Goal: Task Accomplishment & Management: Manage account settings

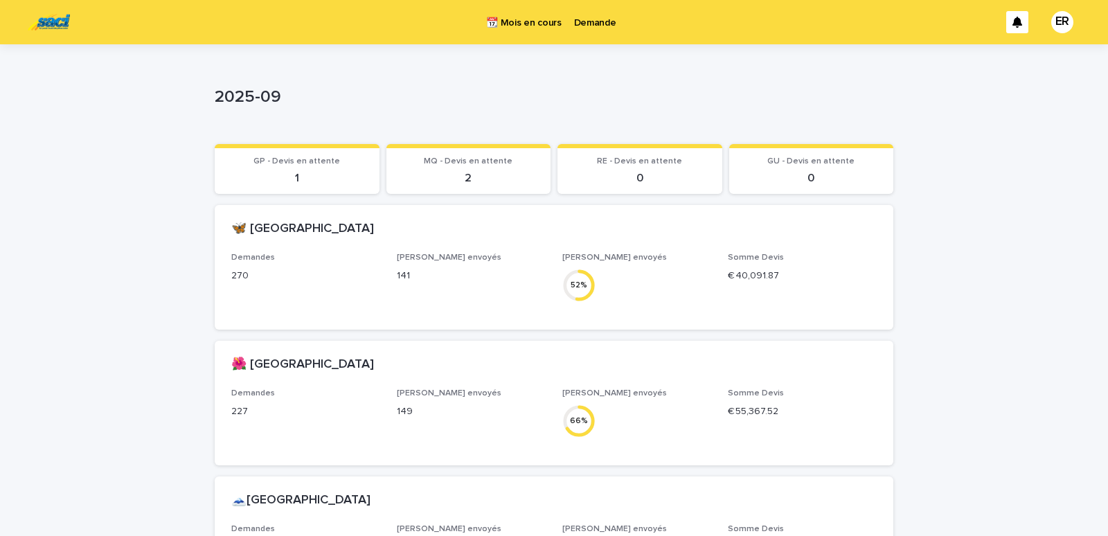
click at [580, 25] on p "Demande" at bounding box center [595, 14] width 42 height 29
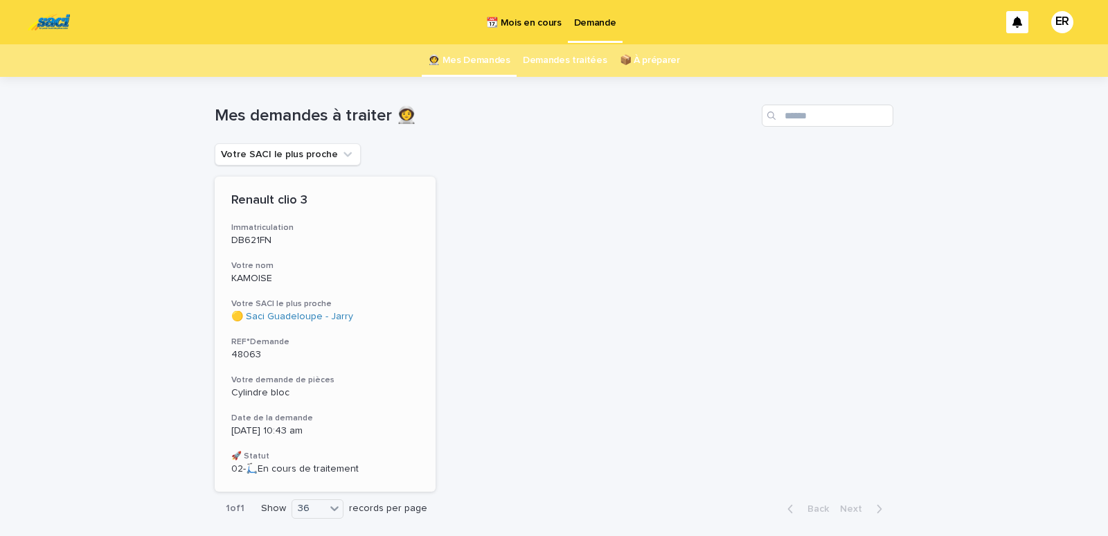
click at [291, 251] on div "Renault clio 3 Immatriculation DB621FN Votre nom KAMOISE Votre SACI le plus pro…" at bounding box center [325, 334] width 221 height 315
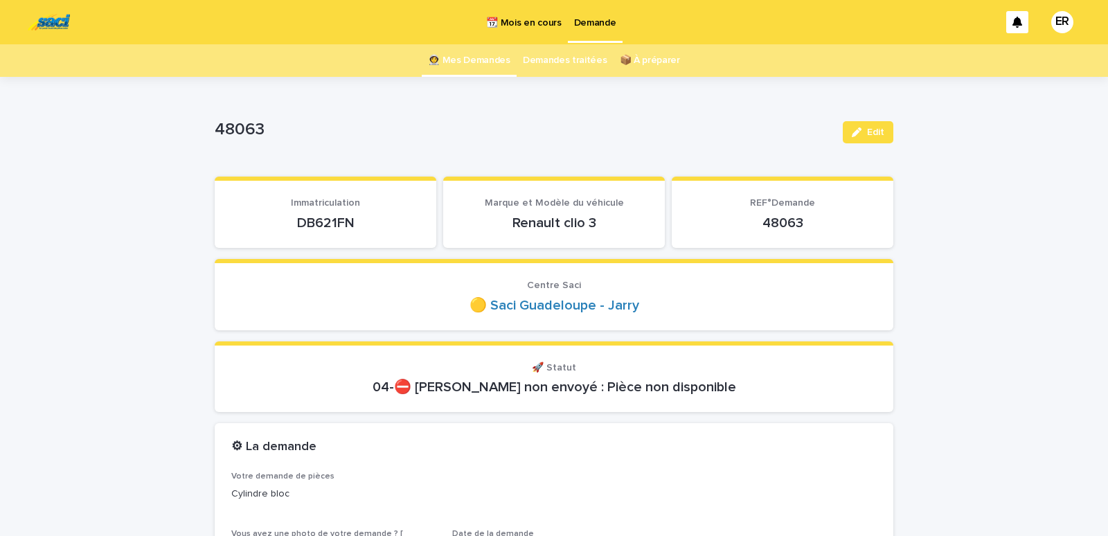
click at [480, 59] on link "👩‍🚀 Mes Demandes" at bounding box center [469, 60] width 82 height 33
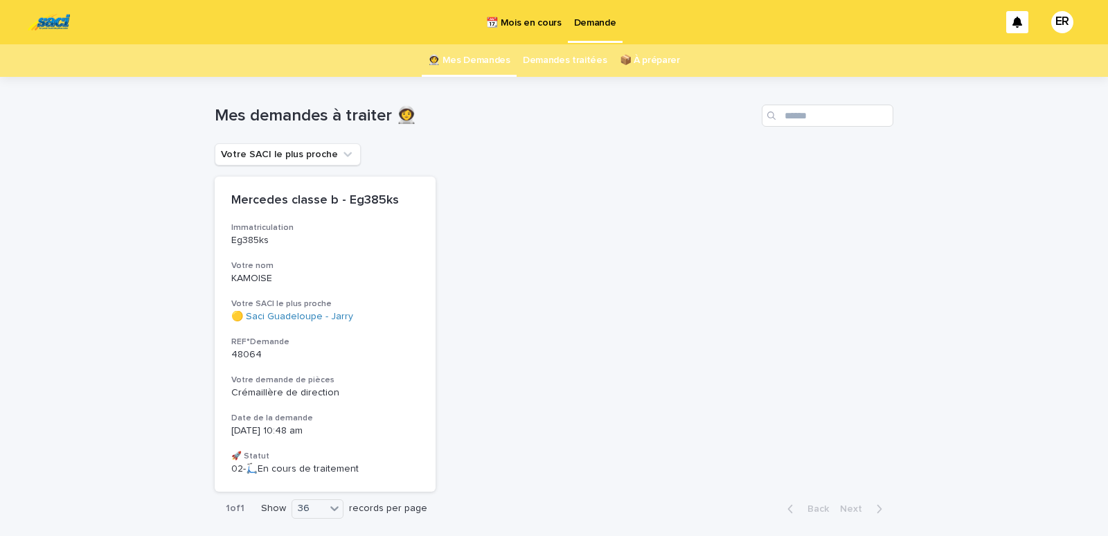
click at [525, 26] on p "📆 Mois en cours" at bounding box center [523, 14] width 75 height 29
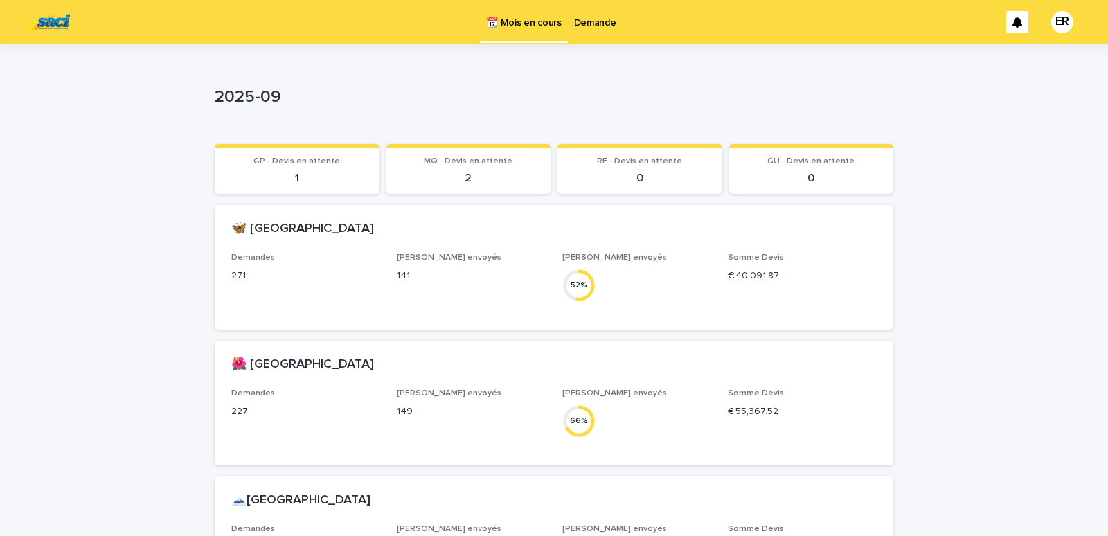
click at [581, 26] on p "Demande" at bounding box center [595, 14] width 42 height 29
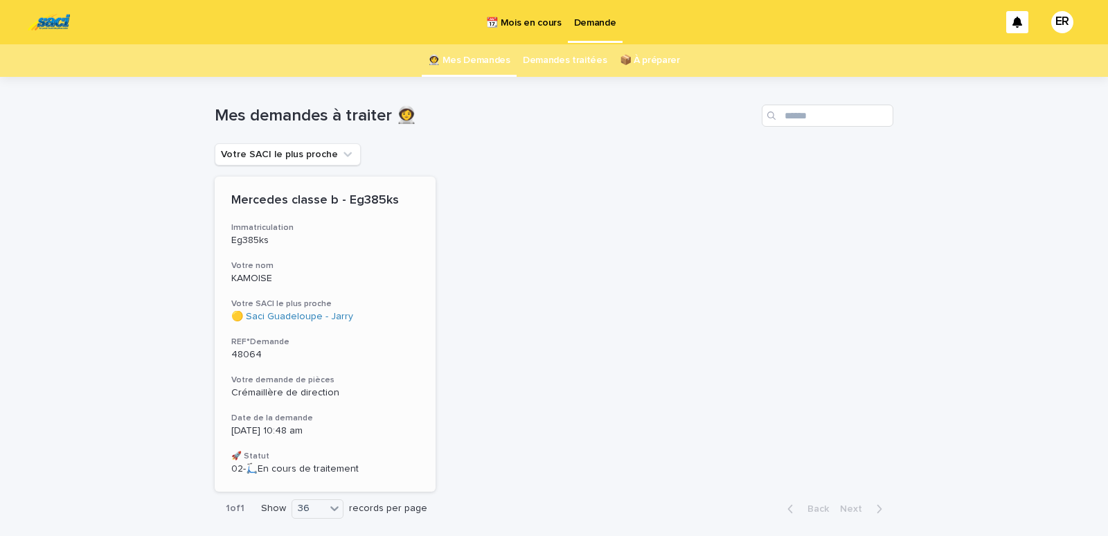
click at [320, 291] on div "Mercedes classe b - Eg385ks Immatriculation Eg385ks Votre nom KAMOISE Votre SAC…" at bounding box center [325, 334] width 221 height 315
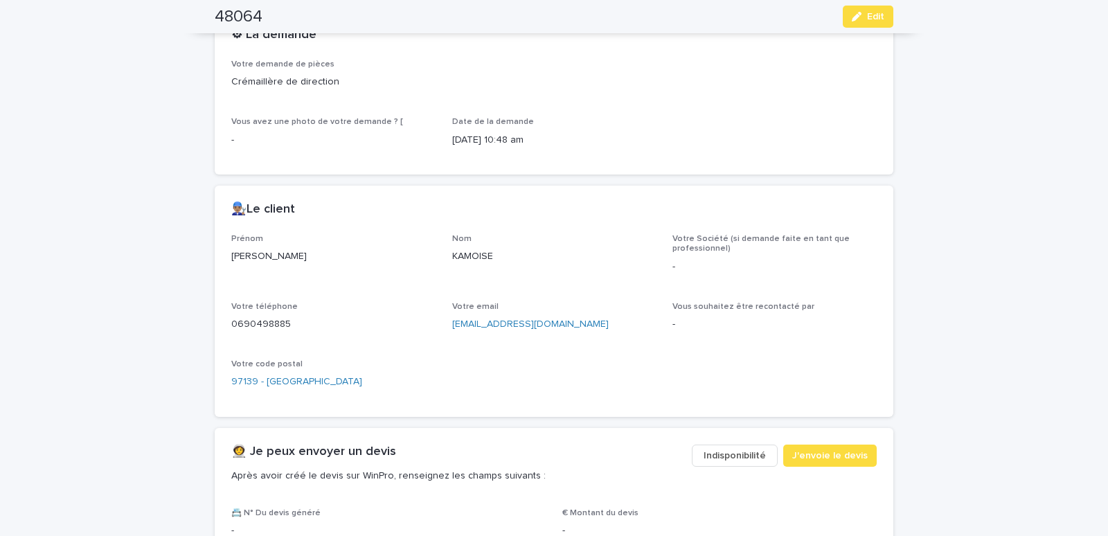
scroll to position [647, 0]
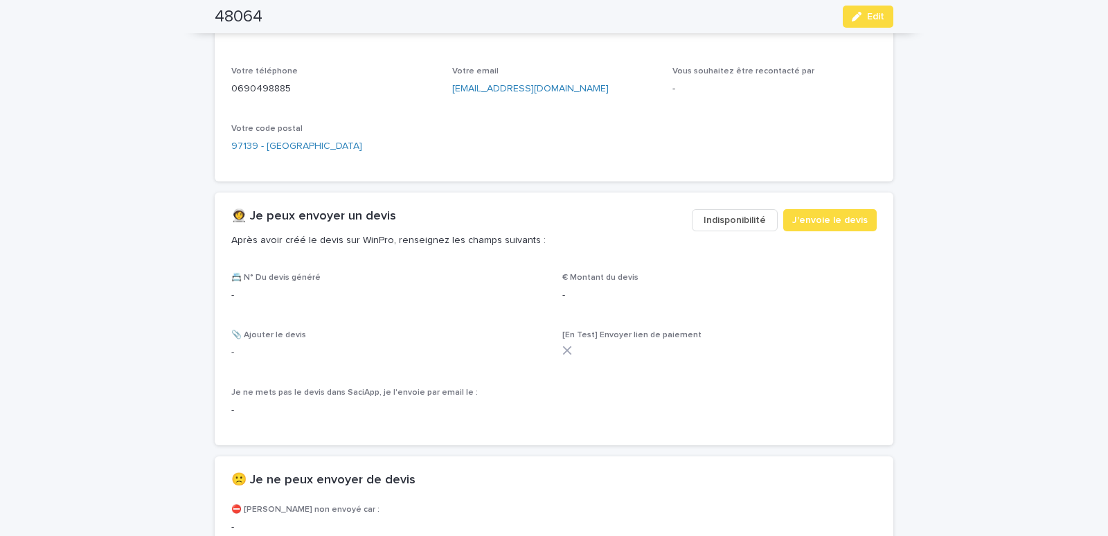
click at [723, 225] on span "Indisponibilité" at bounding box center [734, 220] width 62 height 14
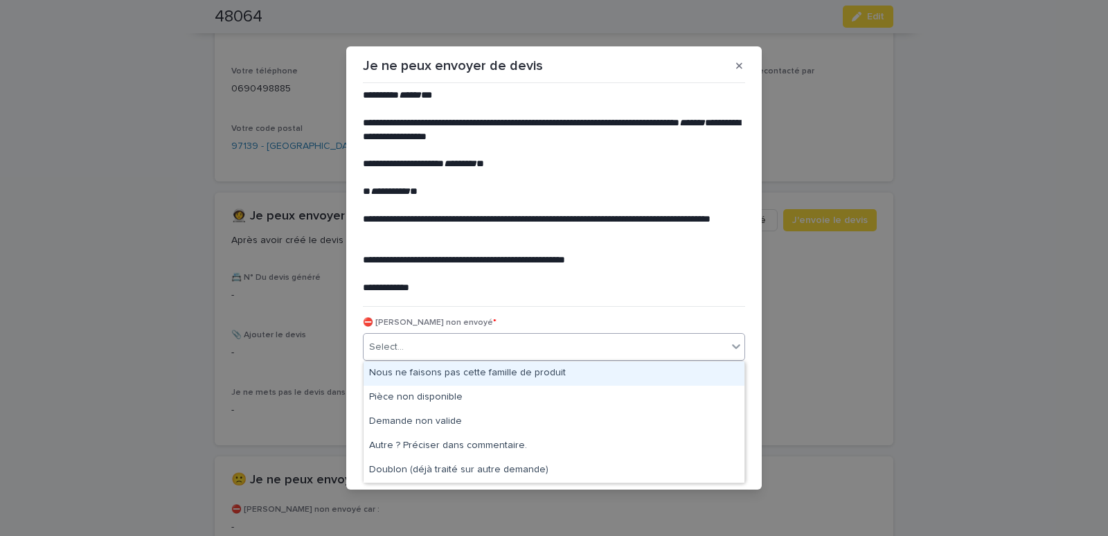
click at [443, 352] on div "Select..." at bounding box center [544, 347] width 363 height 23
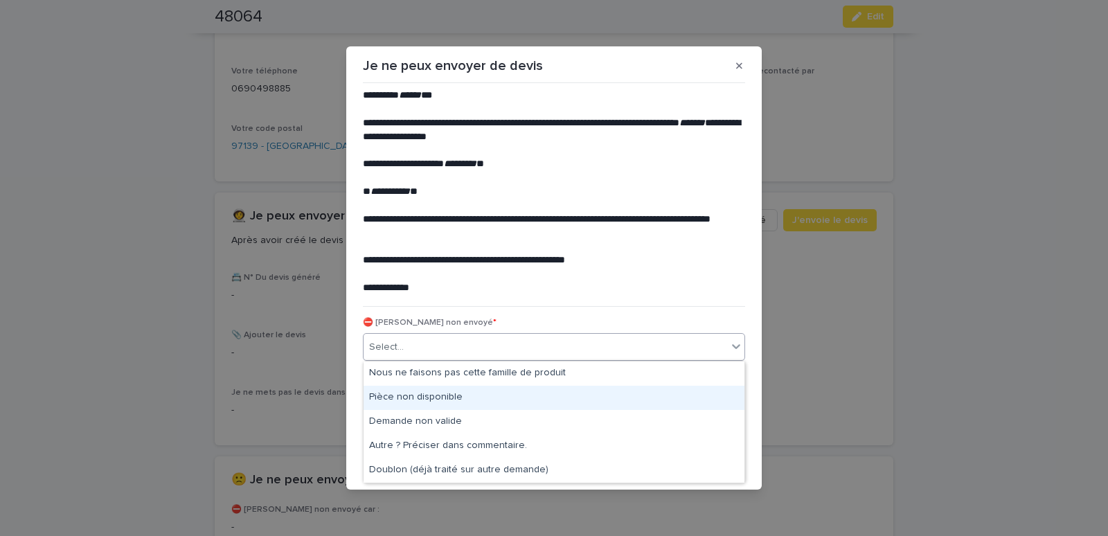
click at [410, 397] on div "Pièce non disponible" at bounding box center [553, 398] width 381 height 24
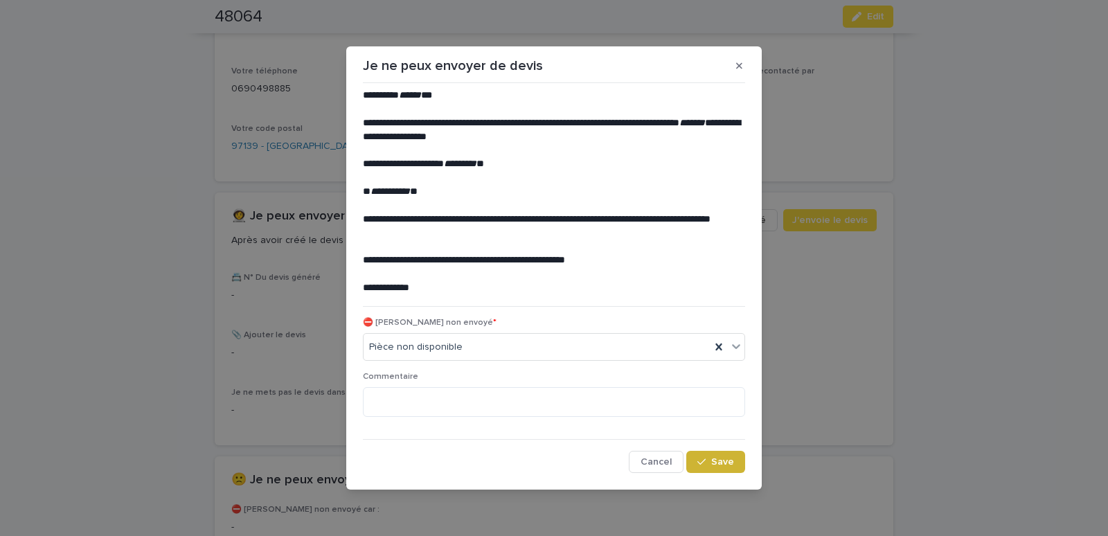
click at [696, 454] on button "Save" at bounding box center [715, 462] width 59 height 22
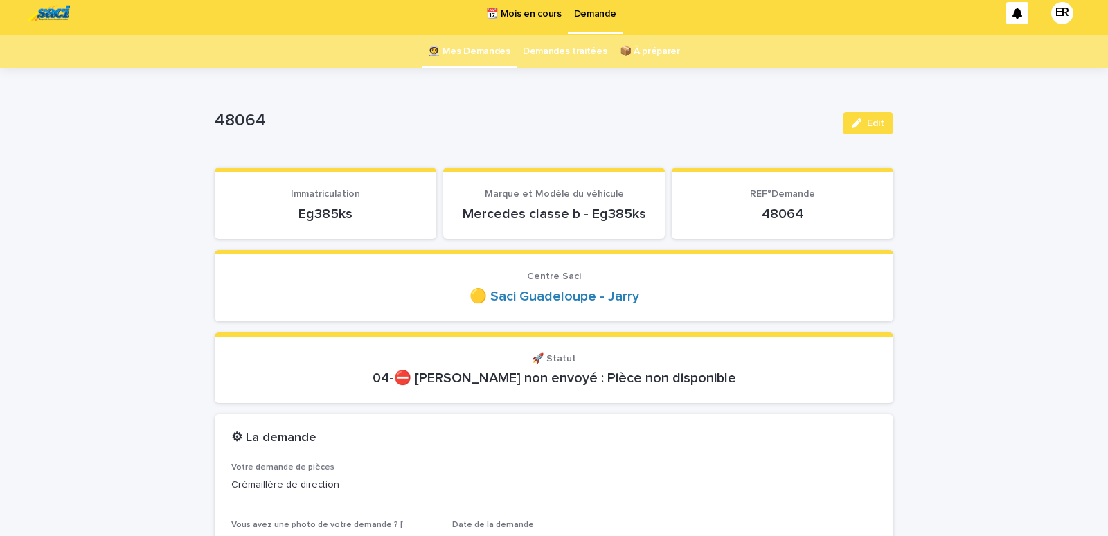
scroll to position [0, 0]
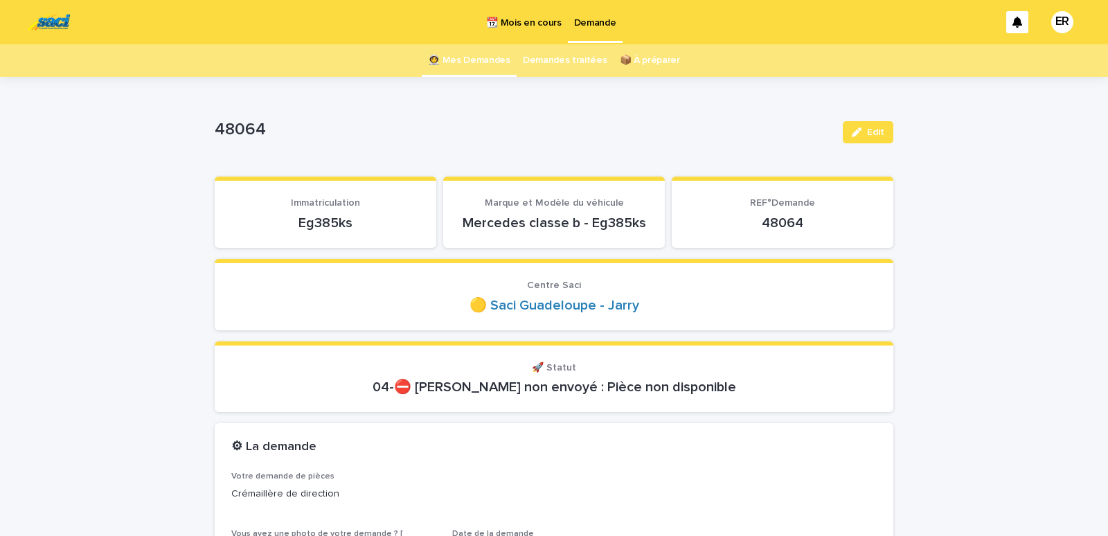
click at [458, 53] on link "👩‍🚀 Mes Demandes" at bounding box center [469, 60] width 82 height 33
